Goal: Use online tool/utility

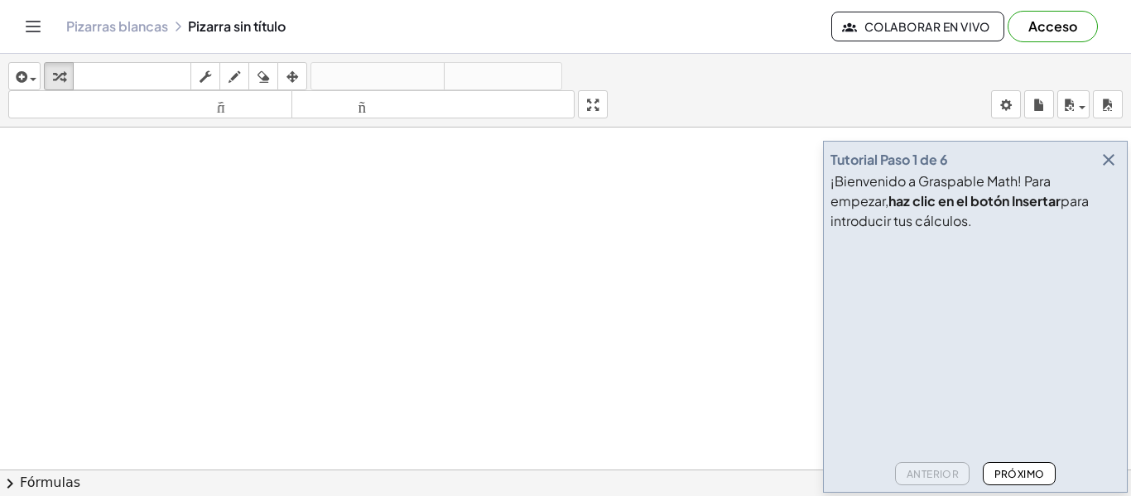
click at [1015, 474] on font "Próximo" at bounding box center [1019, 474] width 50 height 12
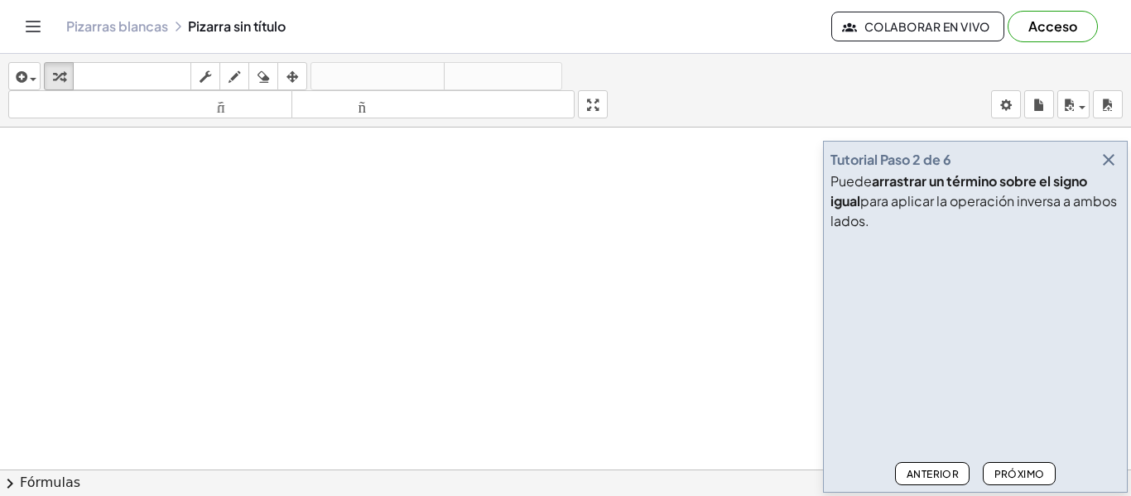
click at [1015, 474] on font "Próximo" at bounding box center [1019, 474] width 50 height 12
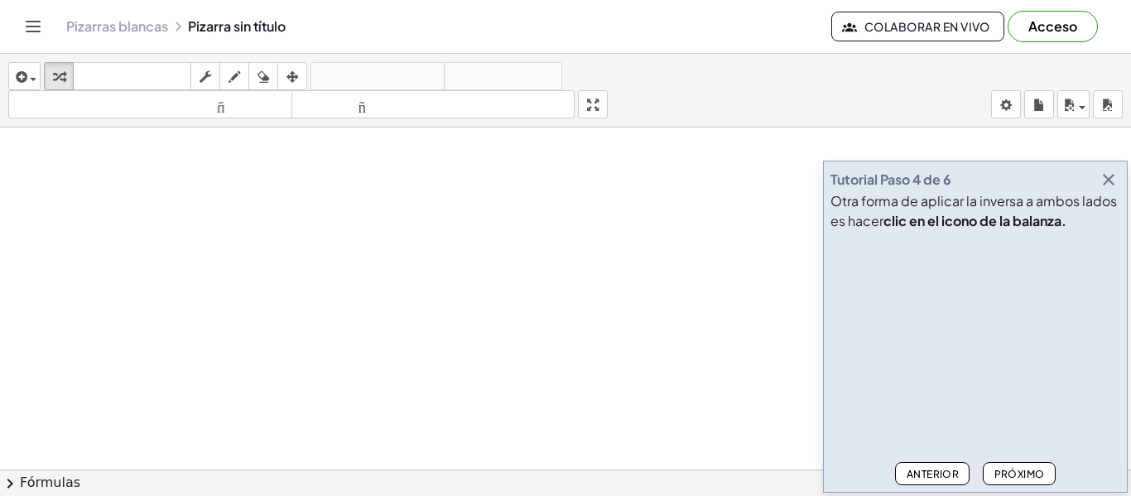
click at [1015, 474] on font "Próximo" at bounding box center [1019, 474] width 50 height 12
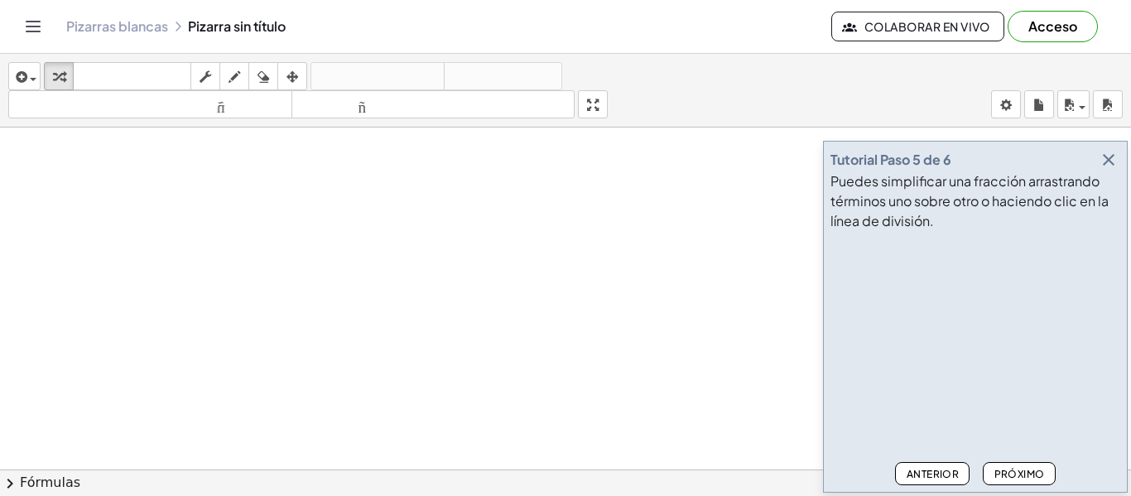
click at [1015, 474] on font "Próximo" at bounding box center [1019, 474] width 50 height 12
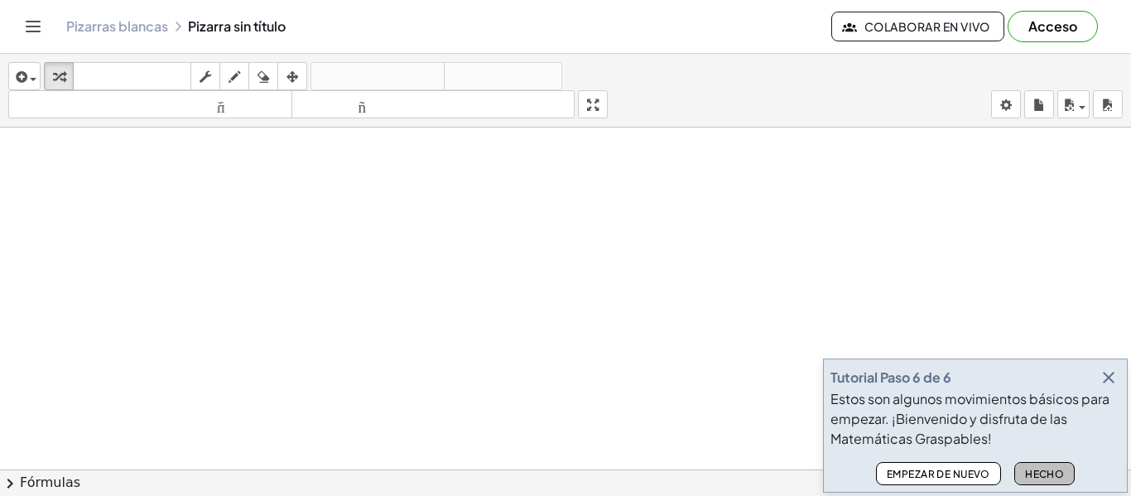
click at [1015, 474] on button "Hecho" at bounding box center [1044, 473] width 61 height 23
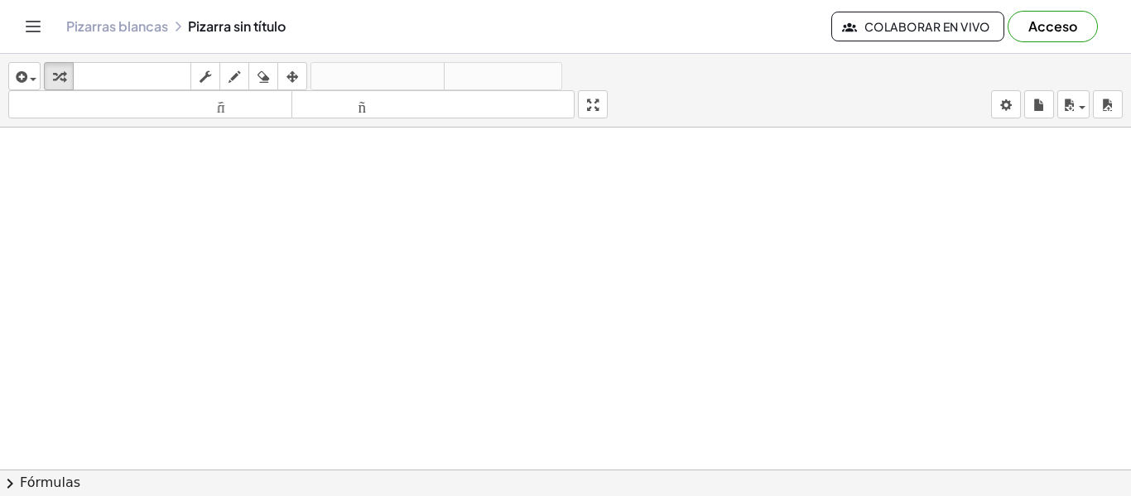
drag, startPoint x: 126, startPoint y: 161, endPoint x: 238, endPoint y: 321, distance: 195.5
click at [230, 321] on div at bounding box center [565, 469] width 1131 height 684
click at [209, 82] on icon "button" at bounding box center [206, 77] width 12 height 20
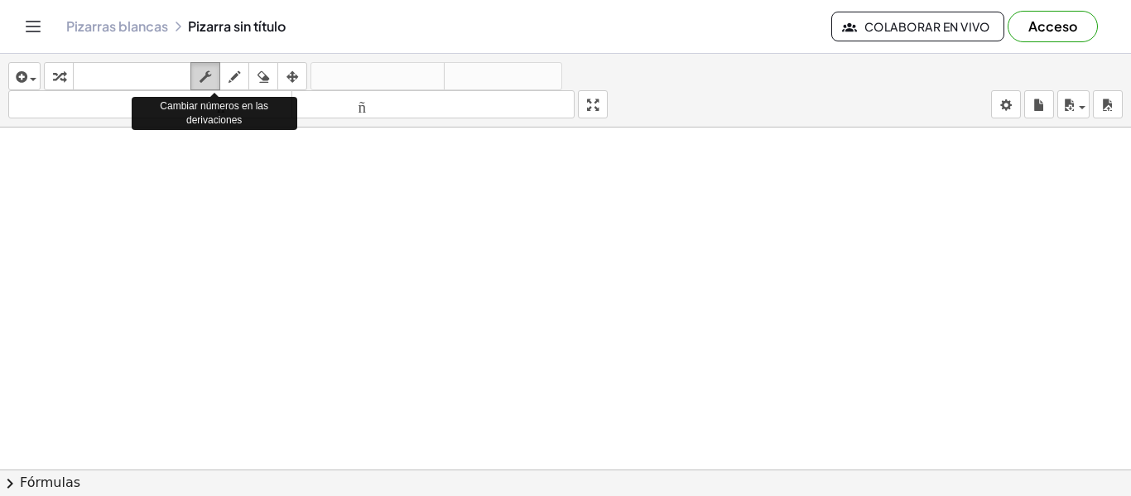
click at [207, 75] on icon "button" at bounding box center [206, 77] width 12 height 20
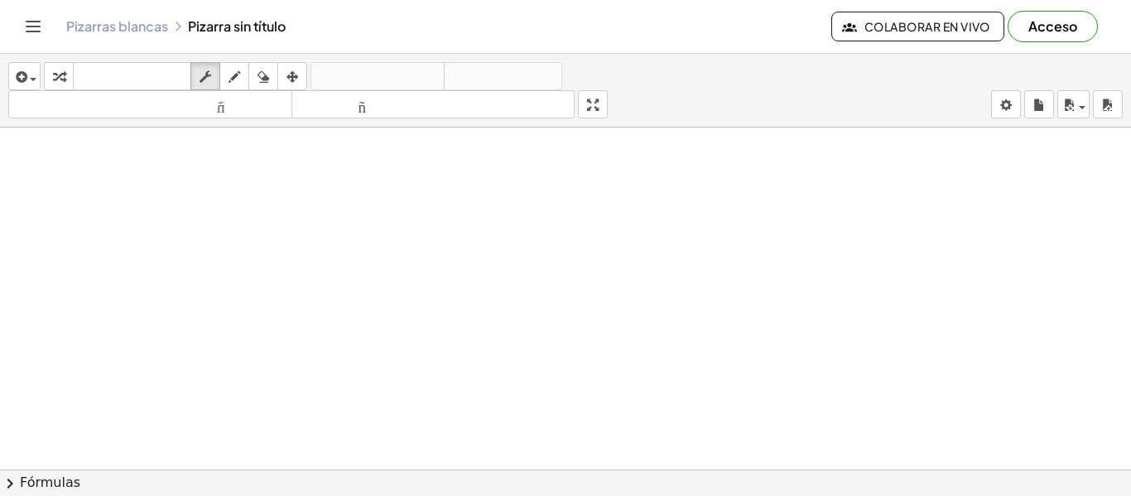
drag, startPoint x: 185, startPoint y: 265, endPoint x: 213, endPoint y: 346, distance: 85.6
click at [213, 346] on div at bounding box center [565, 469] width 1131 height 684
click at [242, 75] on div "button" at bounding box center [235, 76] width 22 height 20
drag, startPoint x: 193, startPoint y: 320, endPoint x: 276, endPoint y: 350, distance: 88.3
click at [276, 351] on div at bounding box center [565, 469] width 1131 height 684
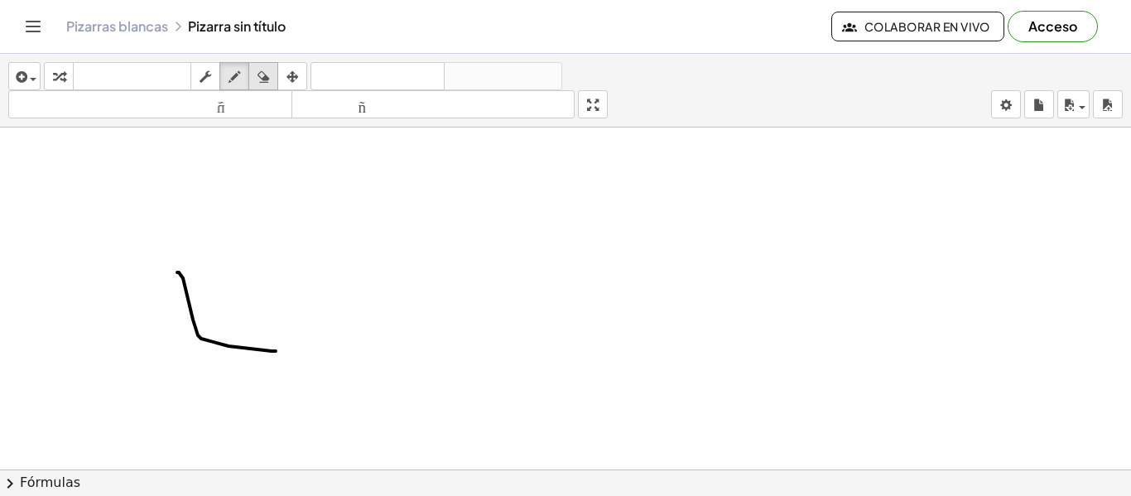
click at [266, 76] on icon "button" at bounding box center [263, 77] width 12 height 20
drag, startPoint x: 215, startPoint y: 311, endPoint x: 248, endPoint y: 289, distance: 40.0
click at [246, 332] on div at bounding box center [565, 469] width 1131 height 684
click at [295, 75] on icon "button" at bounding box center [292, 77] width 12 height 20
drag, startPoint x: 264, startPoint y: 305, endPoint x: 346, endPoint y: 342, distance: 90.0
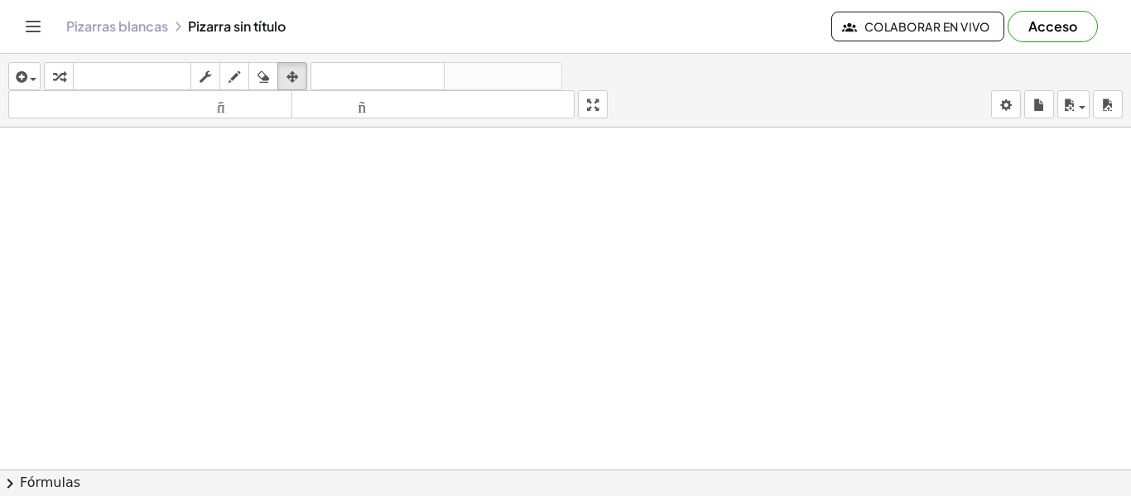
click at [349, 342] on div at bounding box center [565, 469] width 1131 height 684
click at [61, 75] on icon "button" at bounding box center [59, 77] width 12 height 20
drag, startPoint x: 95, startPoint y: 241, endPoint x: 142, endPoint y: 284, distance: 63.9
click at [142, 284] on div at bounding box center [565, 469] width 1131 height 684
click at [61, 74] on icon "button" at bounding box center [59, 77] width 12 height 20
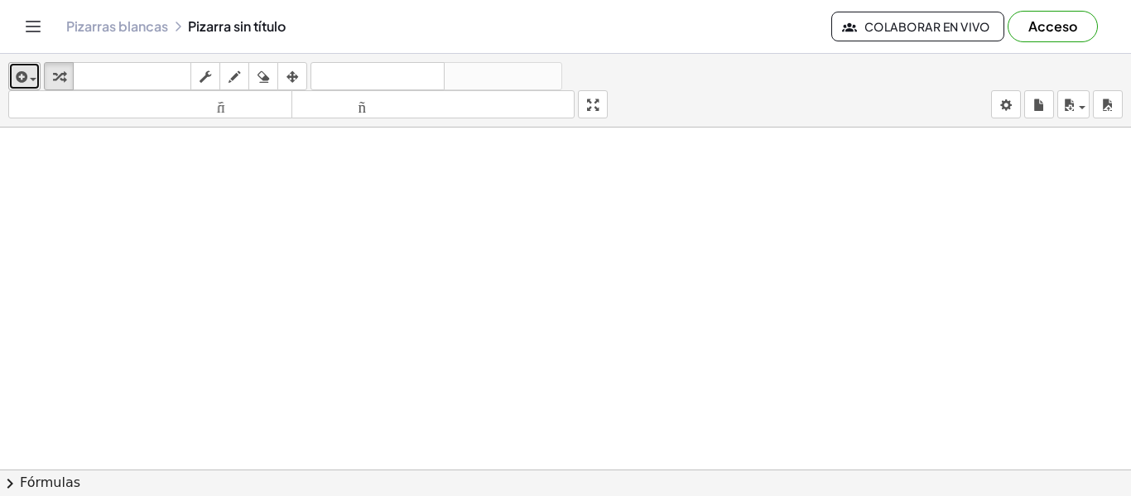
click at [18, 73] on icon "button" at bounding box center [19, 77] width 15 height 20
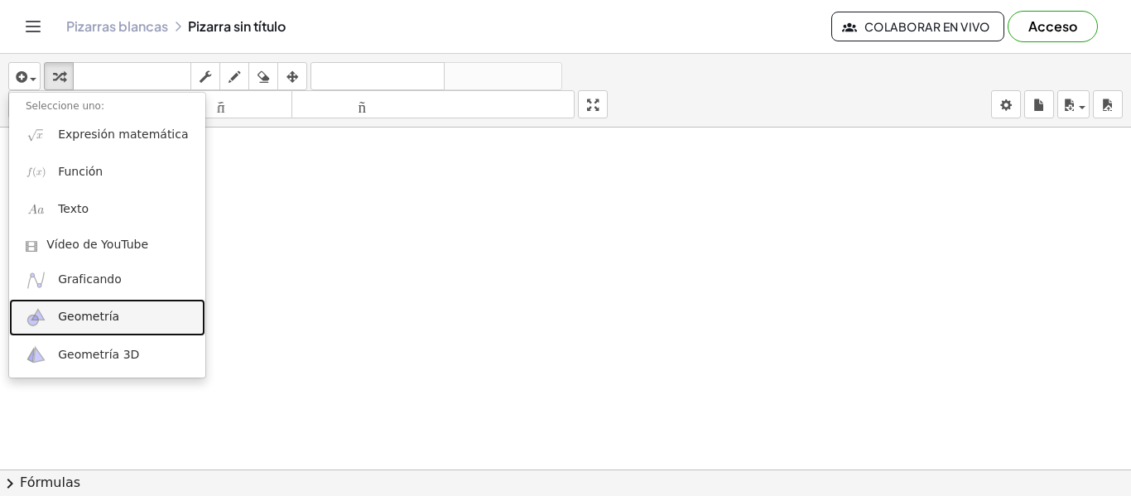
click at [94, 318] on font "Geometría" at bounding box center [88, 316] width 61 height 13
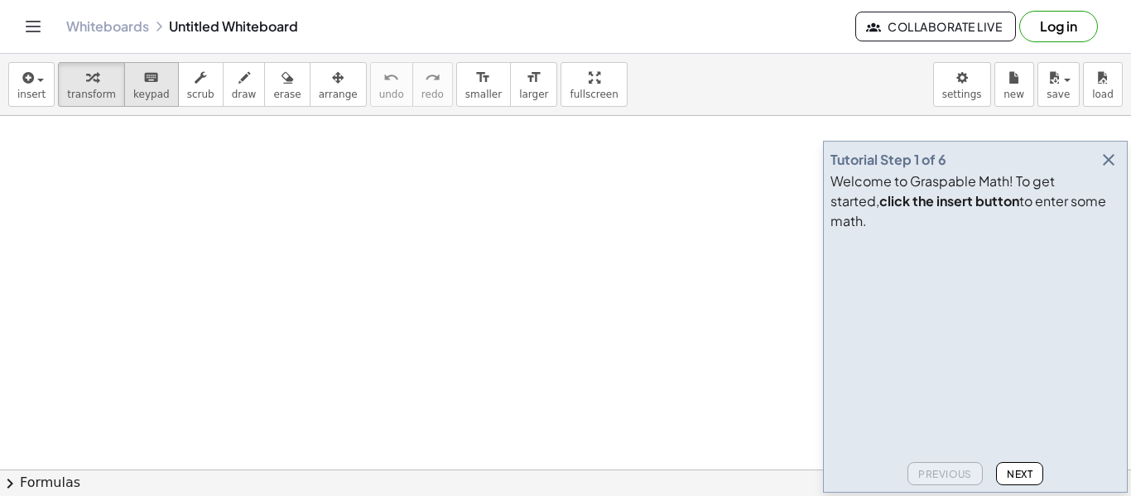
click at [142, 89] on span "keypad" at bounding box center [151, 95] width 36 height 12
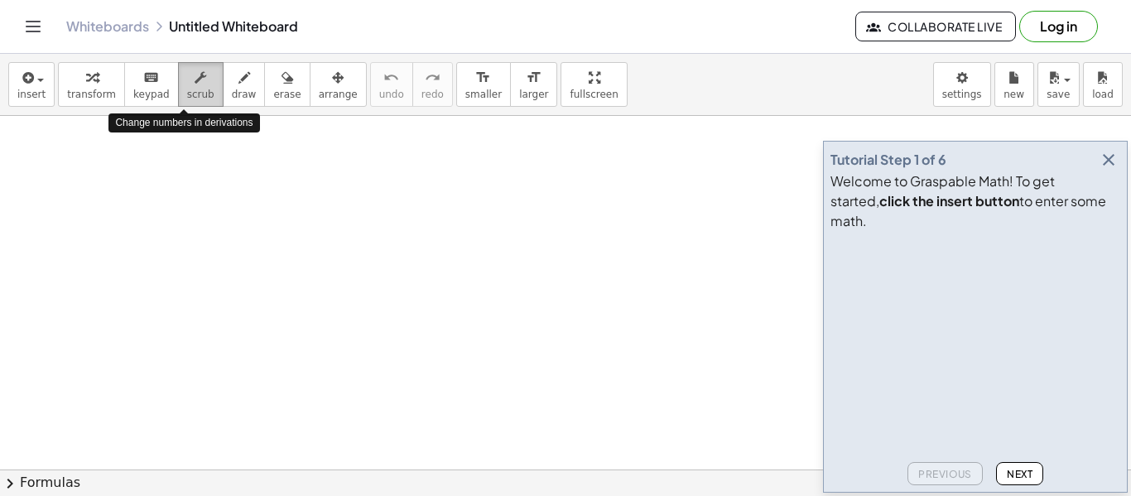
click at [195, 85] on icon "button" at bounding box center [201, 78] width 12 height 20
drag, startPoint x: 193, startPoint y: 173, endPoint x: 231, endPoint y: 252, distance: 88.1
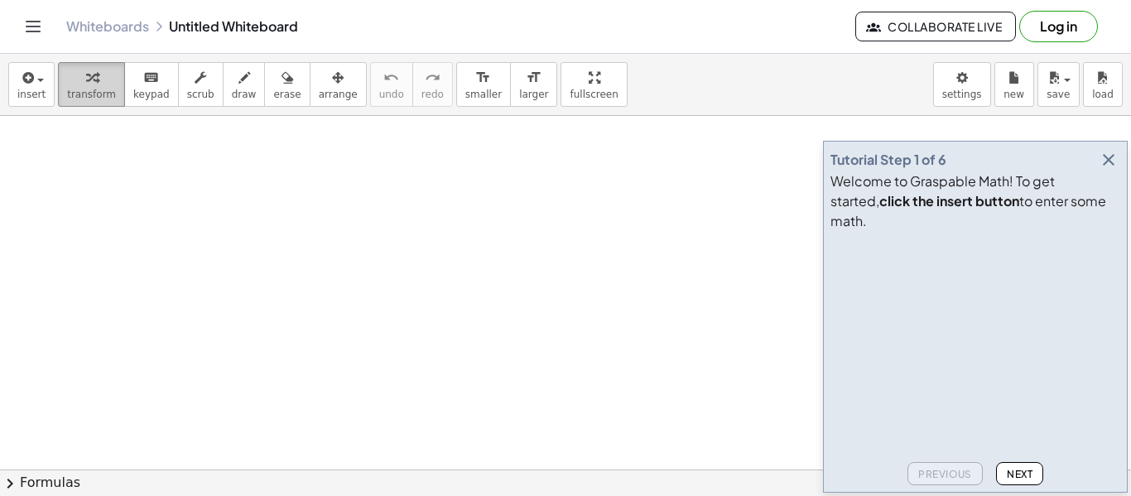
click at [84, 92] on span "transform" at bounding box center [91, 95] width 49 height 12
click at [28, 79] on icon "button" at bounding box center [26, 78] width 15 height 20
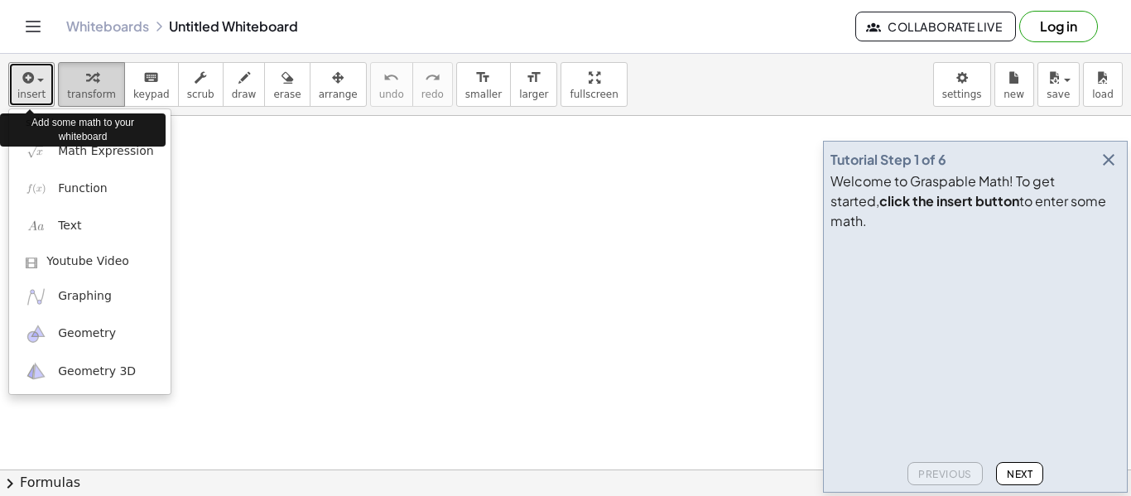
drag, startPoint x: 28, startPoint y: 79, endPoint x: 56, endPoint y: 79, distance: 28.2
click at [28, 79] on icon "button" at bounding box center [26, 78] width 15 height 20
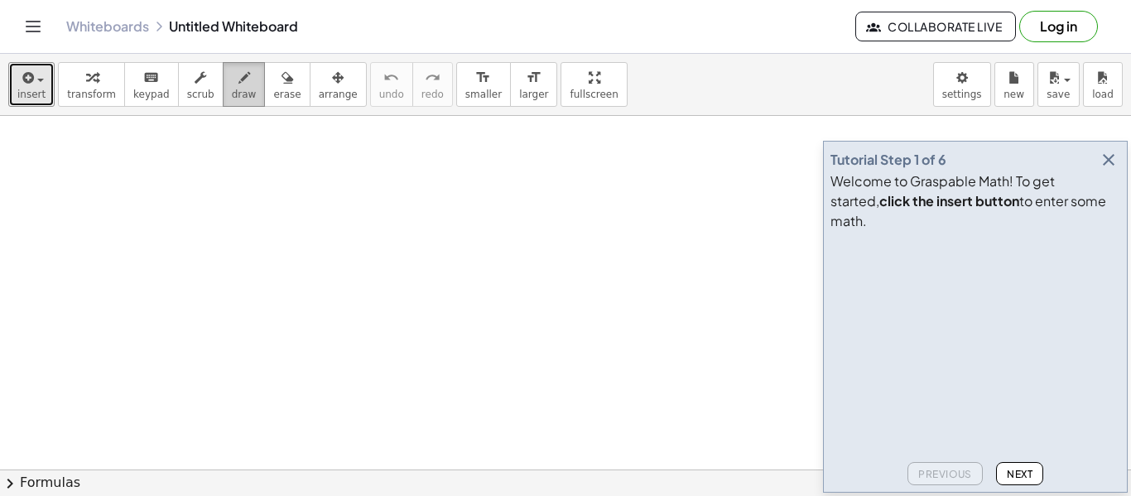
click at [232, 89] on span "draw" at bounding box center [244, 95] width 25 height 12
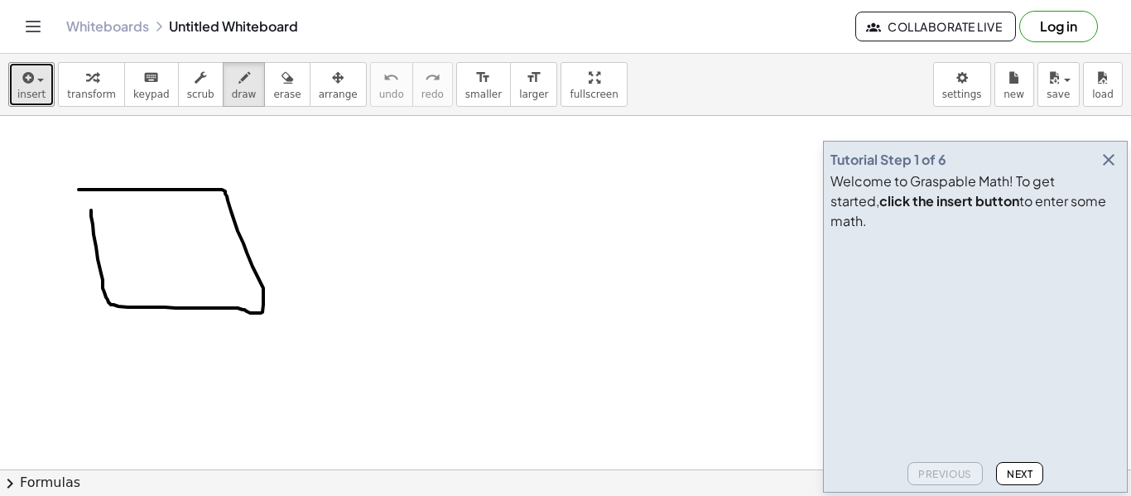
drag, startPoint x: 91, startPoint y: 210, endPoint x: 68, endPoint y: 190, distance: 30.5
click at [273, 86] on div "button" at bounding box center [286, 77] width 27 height 20
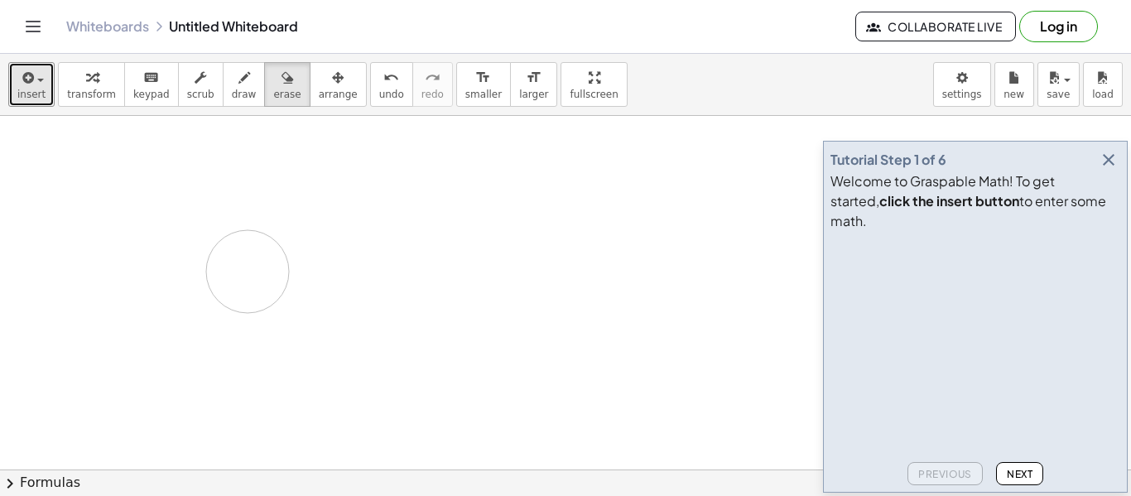
drag, startPoint x: 234, startPoint y: 226, endPoint x: 230, endPoint y: 265, distance: 39.1
